Goal: Information Seeking & Learning: Find specific fact

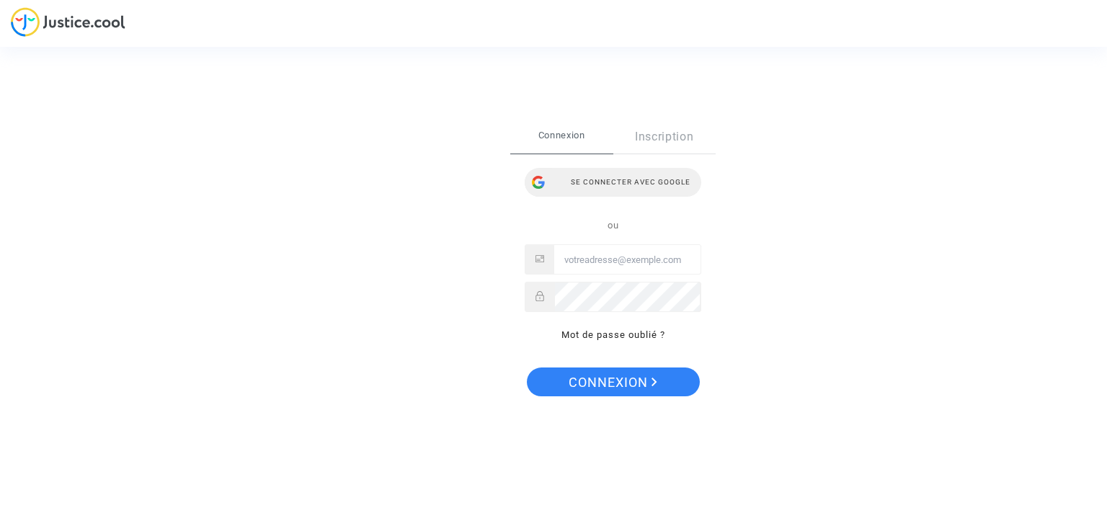
click at [640, 179] on div "Se connecter avec Google" at bounding box center [612, 182] width 177 height 29
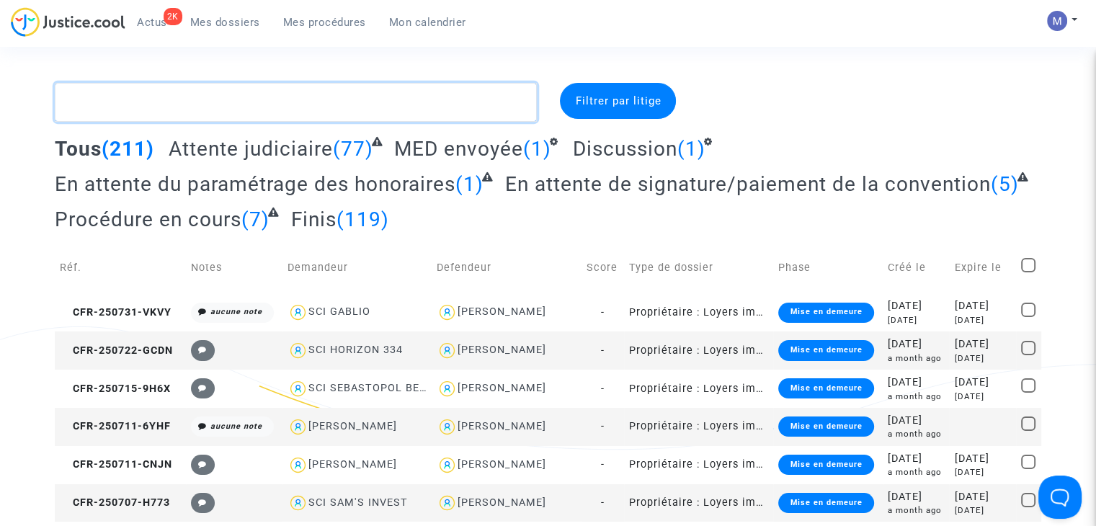
click at [236, 94] on textarea at bounding box center [296, 102] width 482 height 39
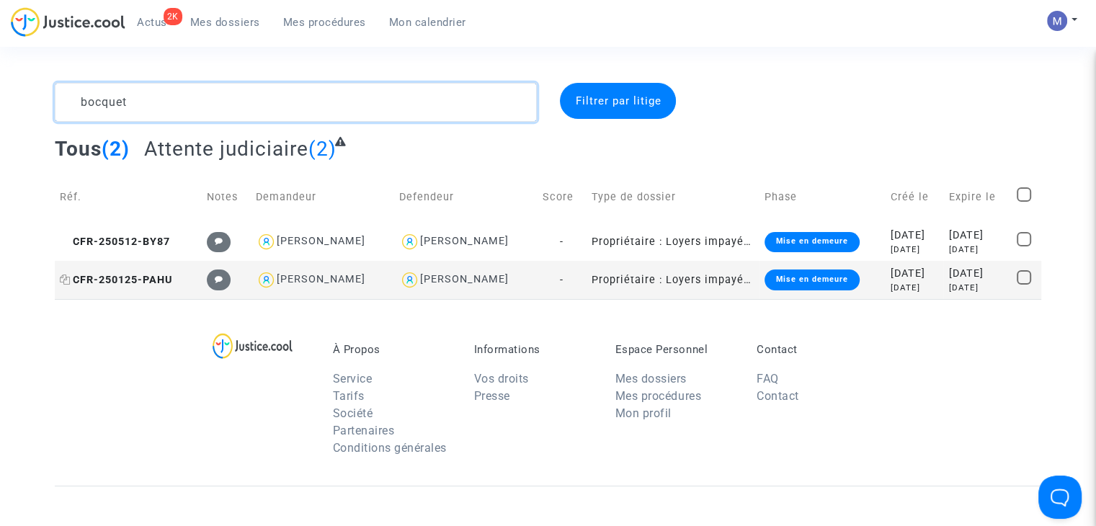
type textarea "bocquet"
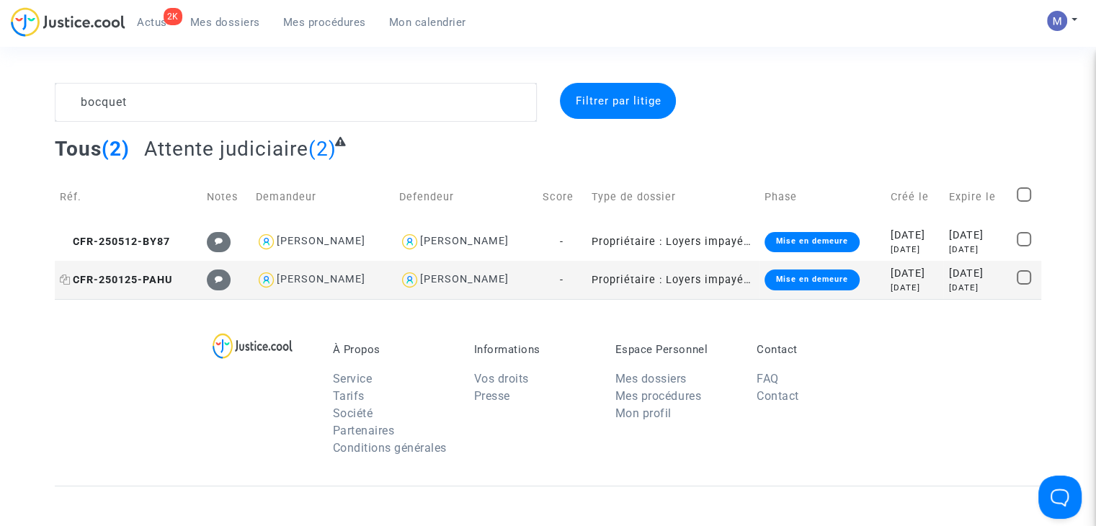
click at [120, 277] on span "CFR-250125-PAHU" at bounding box center [116, 280] width 112 height 12
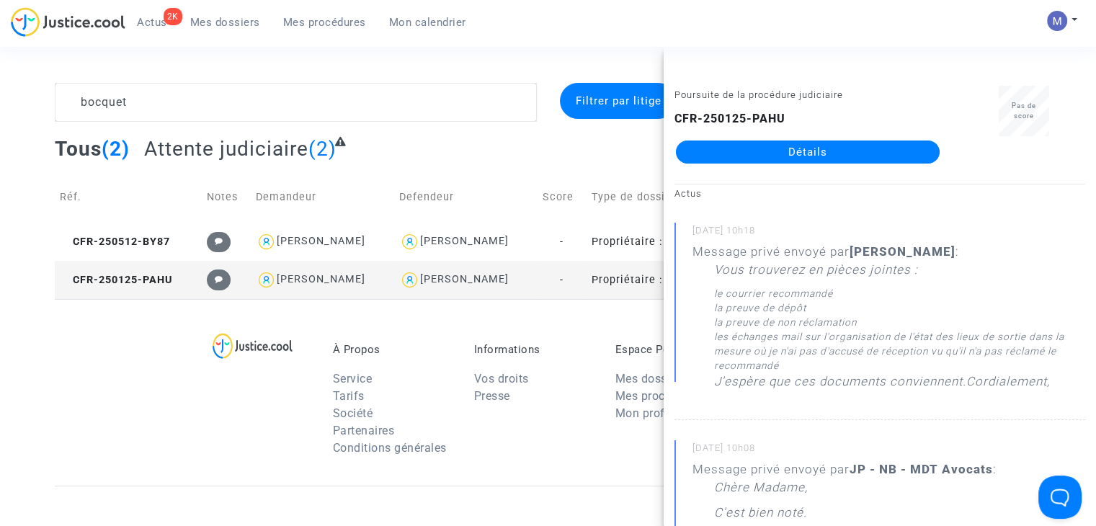
click at [768, 156] on link "Détails" at bounding box center [808, 151] width 264 height 23
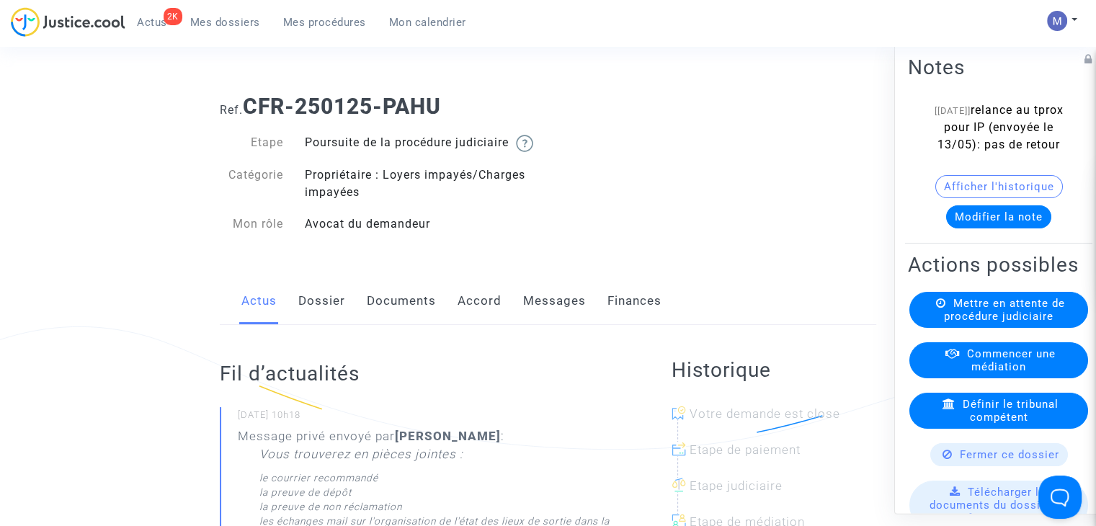
click at [330, 318] on link "Dossier" at bounding box center [321, 301] width 47 height 48
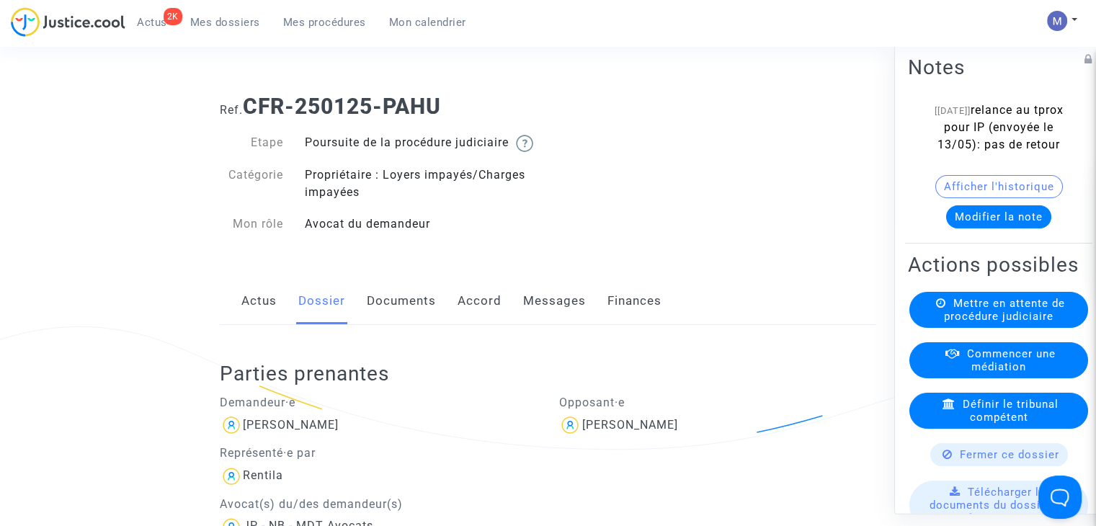
click at [393, 313] on link "Documents" at bounding box center [401, 301] width 69 height 48
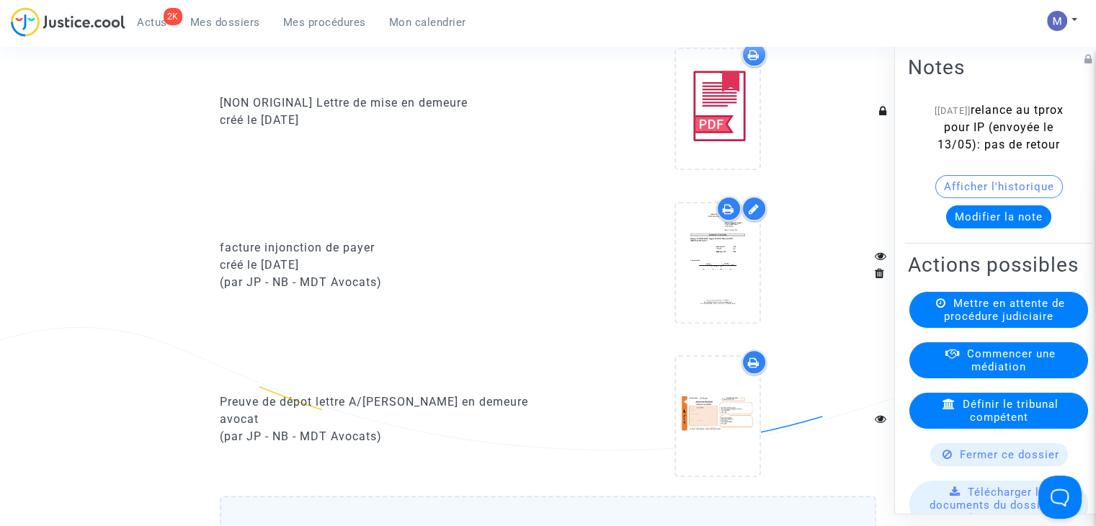
scroll to position [1421, 0]
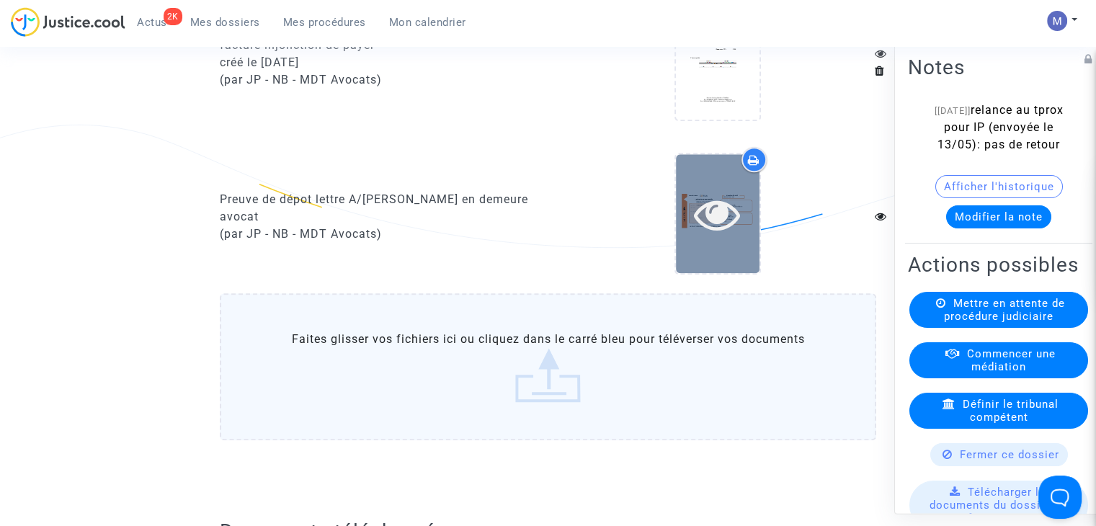
click at [702, 220] on icon at bounding box center [717, 214] width 47 height 46
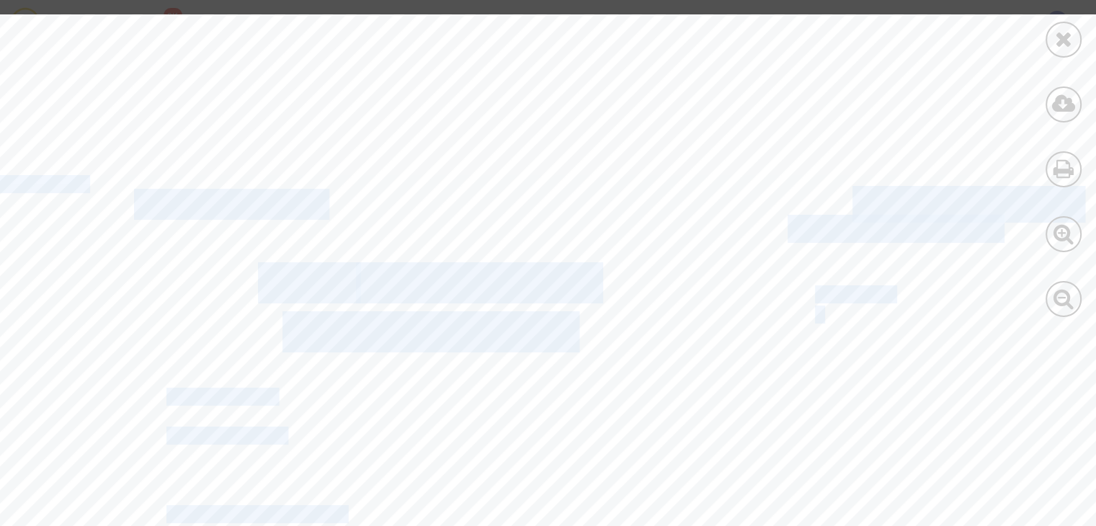
drag, startPoint x: 1006, startPoint y: 231, endPoint x: 805, endPoint y: 243, distance: 201.4
click at [805, 243] on div "Destinataire Lettre Recommandée PREUVE DE DEPOT Numéro de suivi Mon émetteur : …" at bounding box center [687, 499] width 1375 height 971
click at [791, 240] on span "86501325607161I" at bounding box center [900, 228] width 226 height 25
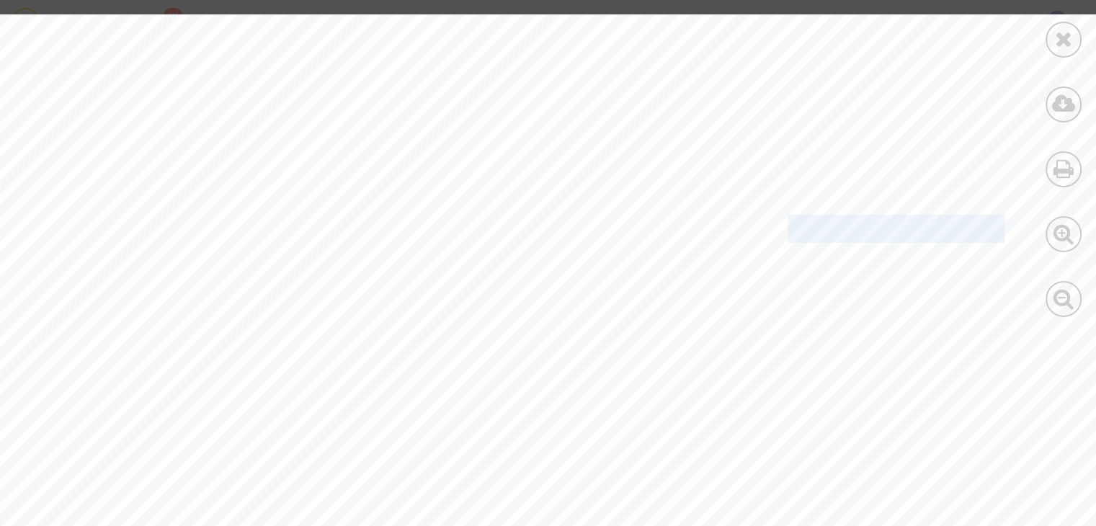
drag, startPoint x: 792, startPoint y: 237, endPoint x: 1003, endPoint y: 236, distance: 210.4
click at [1003, 236] on span "86501325607161I" at bounding box center [900, 228] width 226 height 25
copy span "86501325607161"
click at [850, 236] on span "86501325607161I" at bounding box center [900, 228] width 226 height 25
drag, startPoint x: 854, startPoint y: 233, endPoint x: 877, endPoint y: 236, distance: 23.2
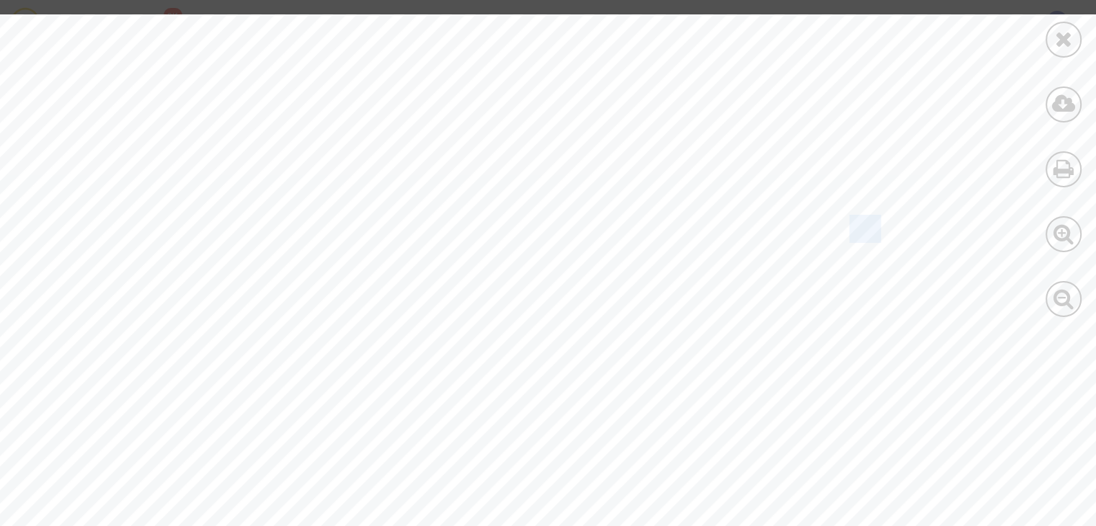
click at [877, 236] on span "86501325607161I" at bounding box center [900, 228] width 226 height 25
drag, startPoint x: 911, startPoint y: 232, endPoint x: 1003, endPoint y: 234, distance: 92.2
click at [1003, 234] on span "86501325607161I" at bounding box center [900, 228] width 226 height 25
click at [872, 98] on div "Destinataire Lettre Recommandée PREUVE DE DEPOT Numéro de suivi Mon émetteur : …" at bounding box center [687, 499] width 1375 height 971
